Goal: Navigation & Orientation: Understand site structure

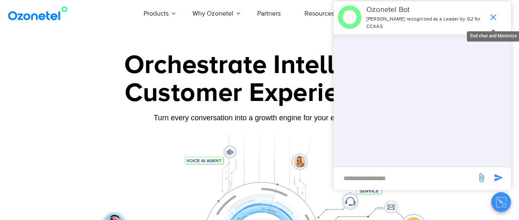
click at [495, 14] on icon "end chat or minimize" at bounding box center [493, 17] width 10 height 10
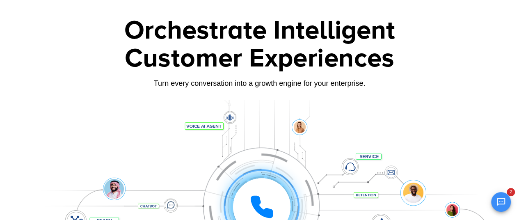
scroll to position [34, 0]
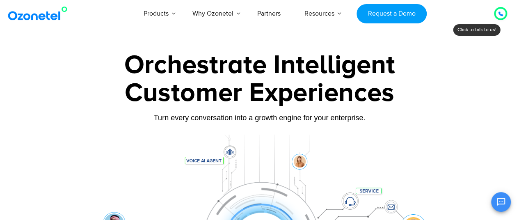
click at [496, 15] on div at bounding box center [500, 14] width 10 height 10
